Goal: Information Seeking & Learning: Learn about a topic

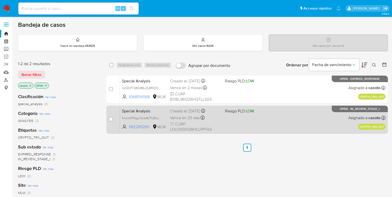
click at [269, 121] on div "Special Analysis KkomDPGgUiSJaMj71UBwjqa0 662265265 MLM Riesgo PLD: LOW Creado …" at bounding box center [252, 119] width 265 height 25
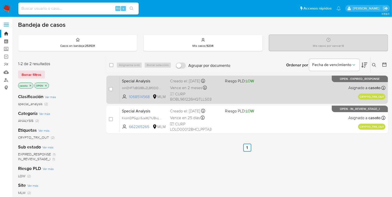
click at [273, 90] on div "Special Analysis mHZHF7dBQ8BuZLBf0DOJLmn7 1068514568 MLM Riesgo PLD: LOW Creado…" at bounding box center [252, 89] width 265 height 25
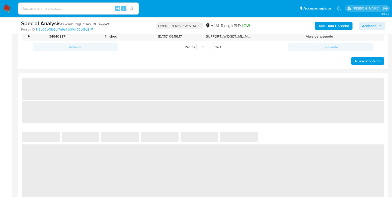
scroll to position [282, 0]
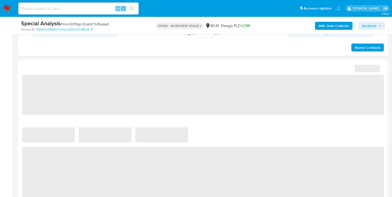
select select "10"
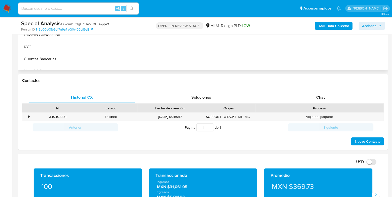
scroll to position [125, 0]
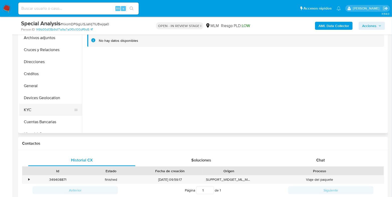
click at [28, 114] on button "KYC" at bounding box center [48, 110] width 59 height 12
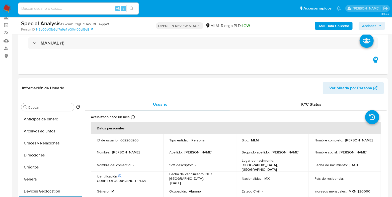
scroll to position [31, 0]
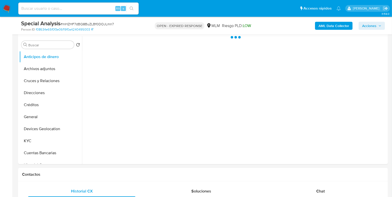
scroll to position [157, 0]
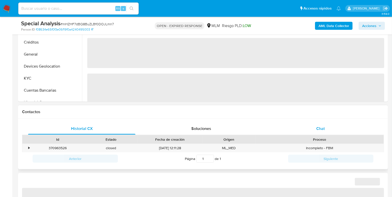
click at [317, 126] on span "Chat" at bounding box center [320, 129] width 9 height 6
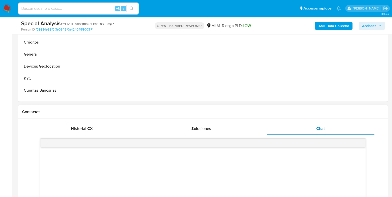
scroll to position [219, 0]
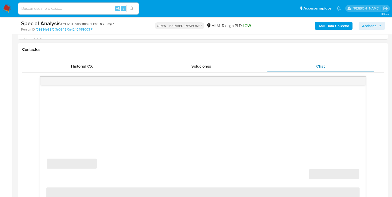
select select "10"
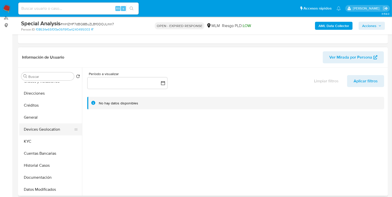
scroll to position [0, 0]
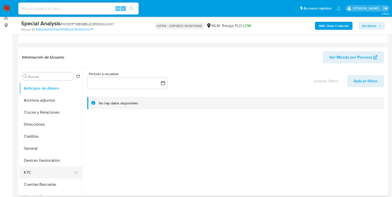
click at [33, 167] on button "KYC" at bounding box center [48, 173] width 59 height 12
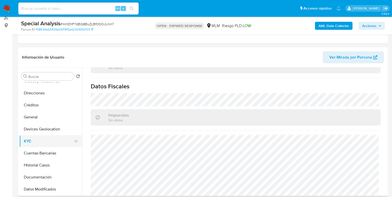
scroll to position [62, 0]
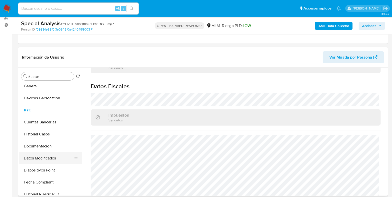
click at [44, 153] on button "Datos Modificados" at bounding box center [48, 158] width 59 height 12
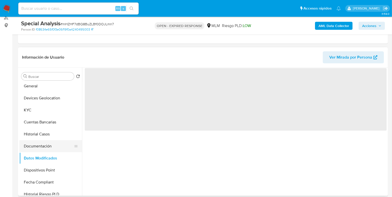
click at [44, 149] on button "Documentación" at bounding box center [48, 146] width 59 height 12
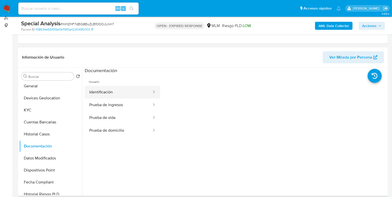
click at [118, 97] on button "Identificación" at bounding box center [118, 92] width 67 height 13
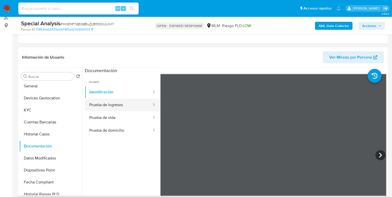
click at [121, 103] on button "Prueba de ingresos" at bounding box center [118, 105] width 67 height 13
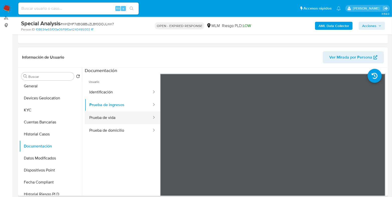
click at [116, 118] on button "Prueba de vida" at bounding box center [118, 117] width 67 height 13
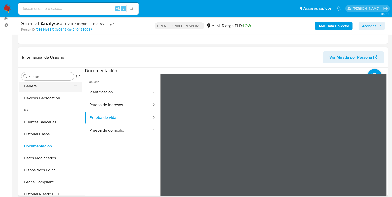
click at [26, 91] on button "General" at bounding box center [48, 86] width 59 height 12
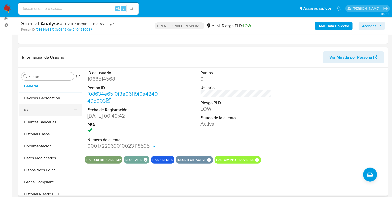
click at [31, 109] on button "KYC" at bounding box center [48, 110] width 59 height 12
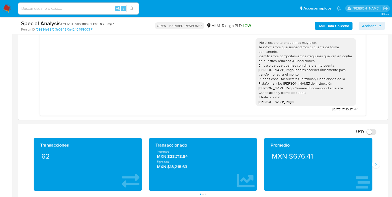
scroll to position [344, 0]
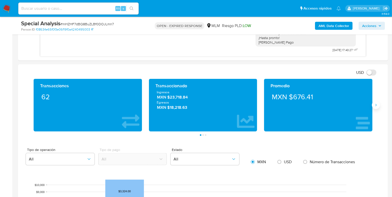
click at [374, 106] on icon "Siguiente" at bounding box center [376, 105] width 4 height 4
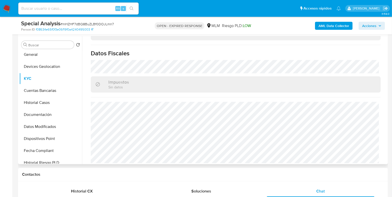
scroll to position [283, 0]
